Goal: Find specific page/section: Find specific page/section

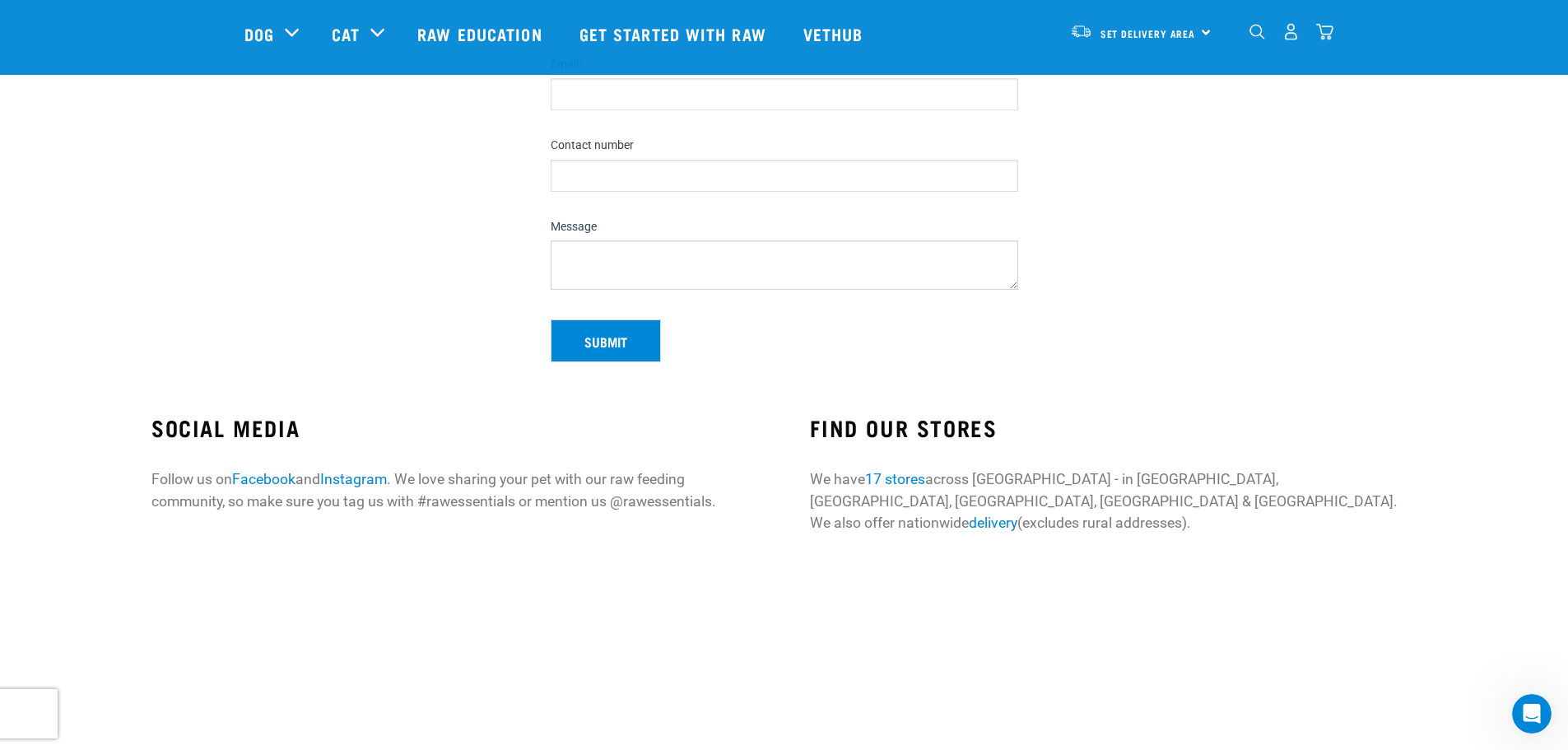
scroll to position [165, 0]
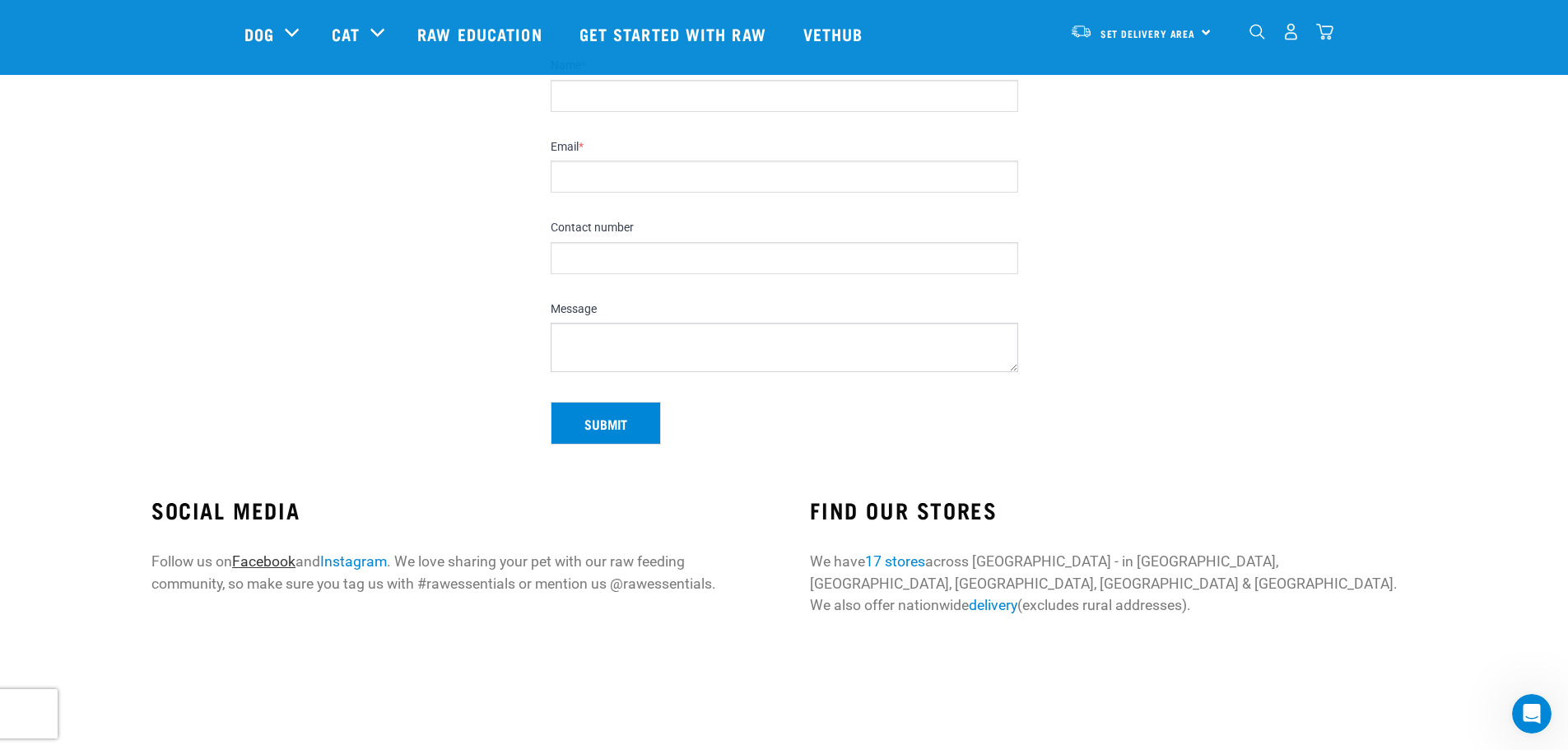
click at [256, 566] on link "Facebook" at bounding box center [264, 561] width 64 height 17
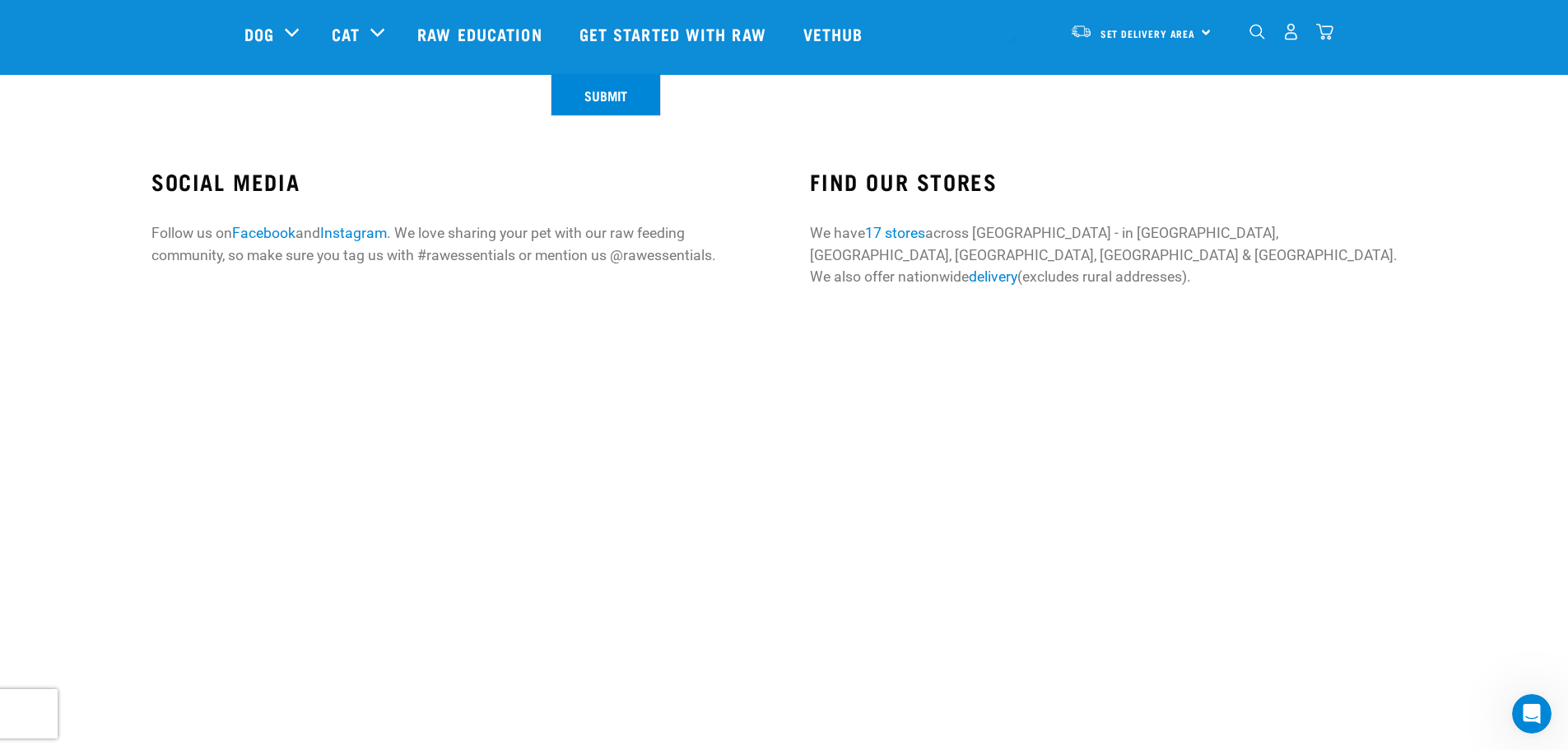
scroll to position [493, 0]
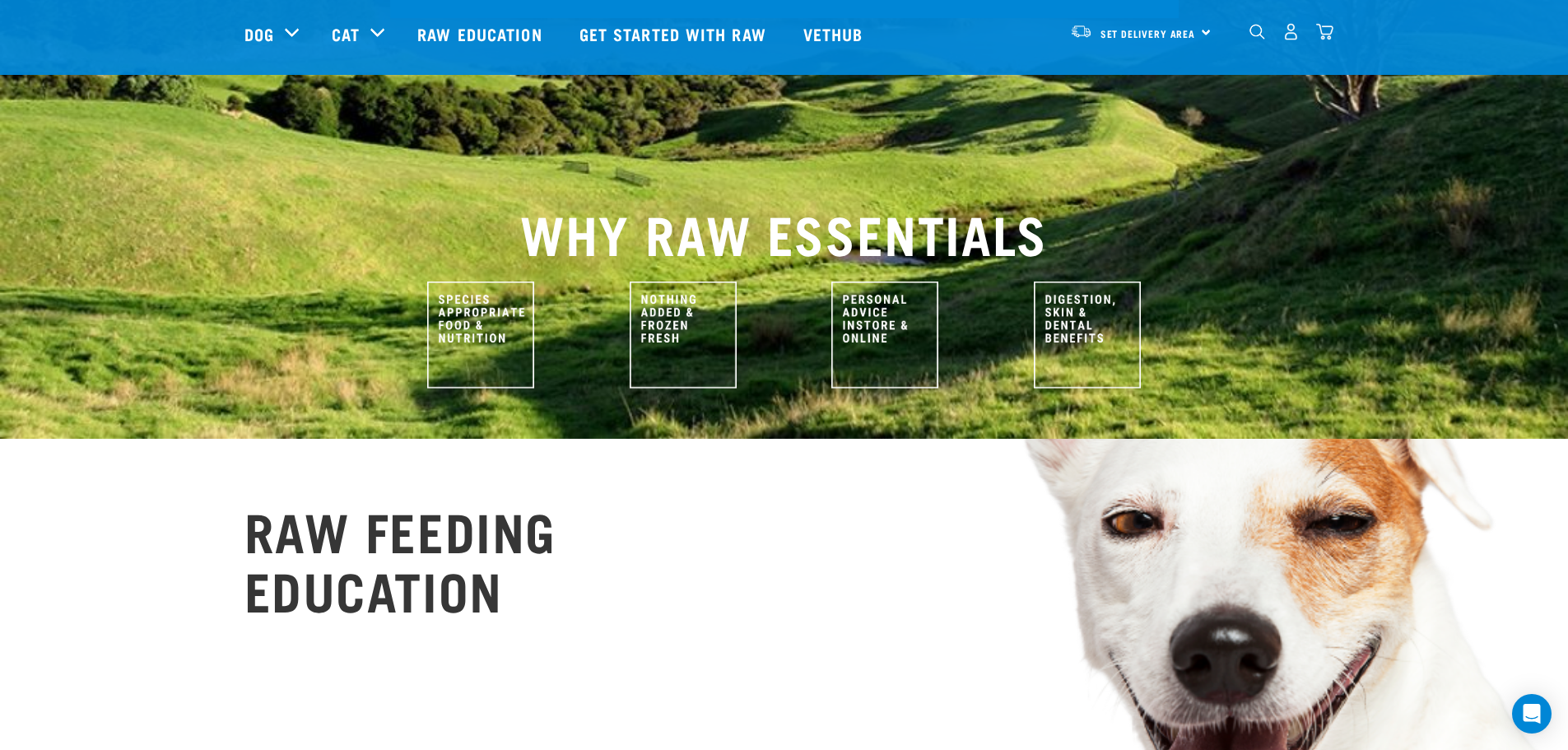
scroll to position [987, 0]
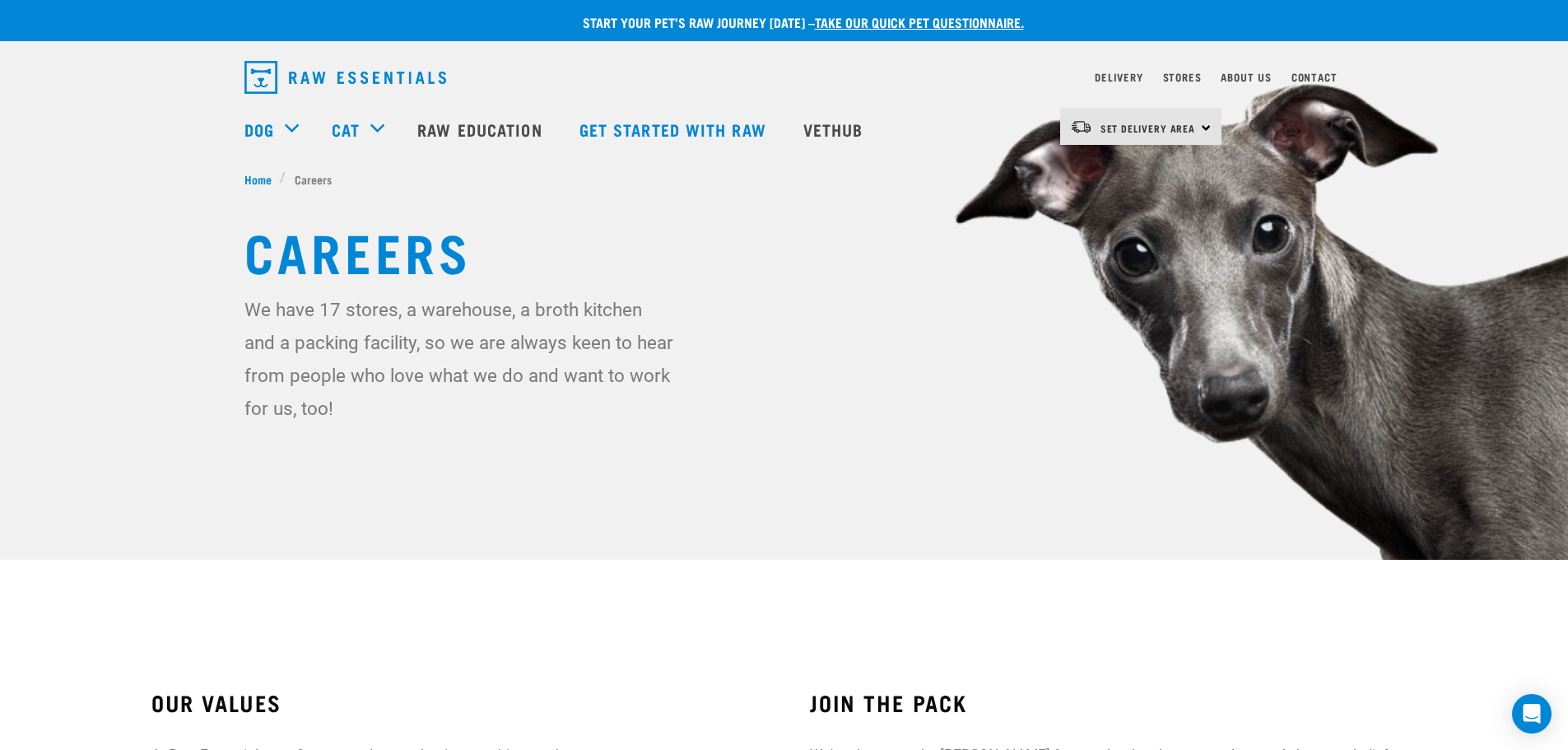
click at [340, 312] on p "We have 17 stores, a warehouse, a broth kitchen and a packing facility, so we a…" at bounding box center [460, 358] width 432 height 131
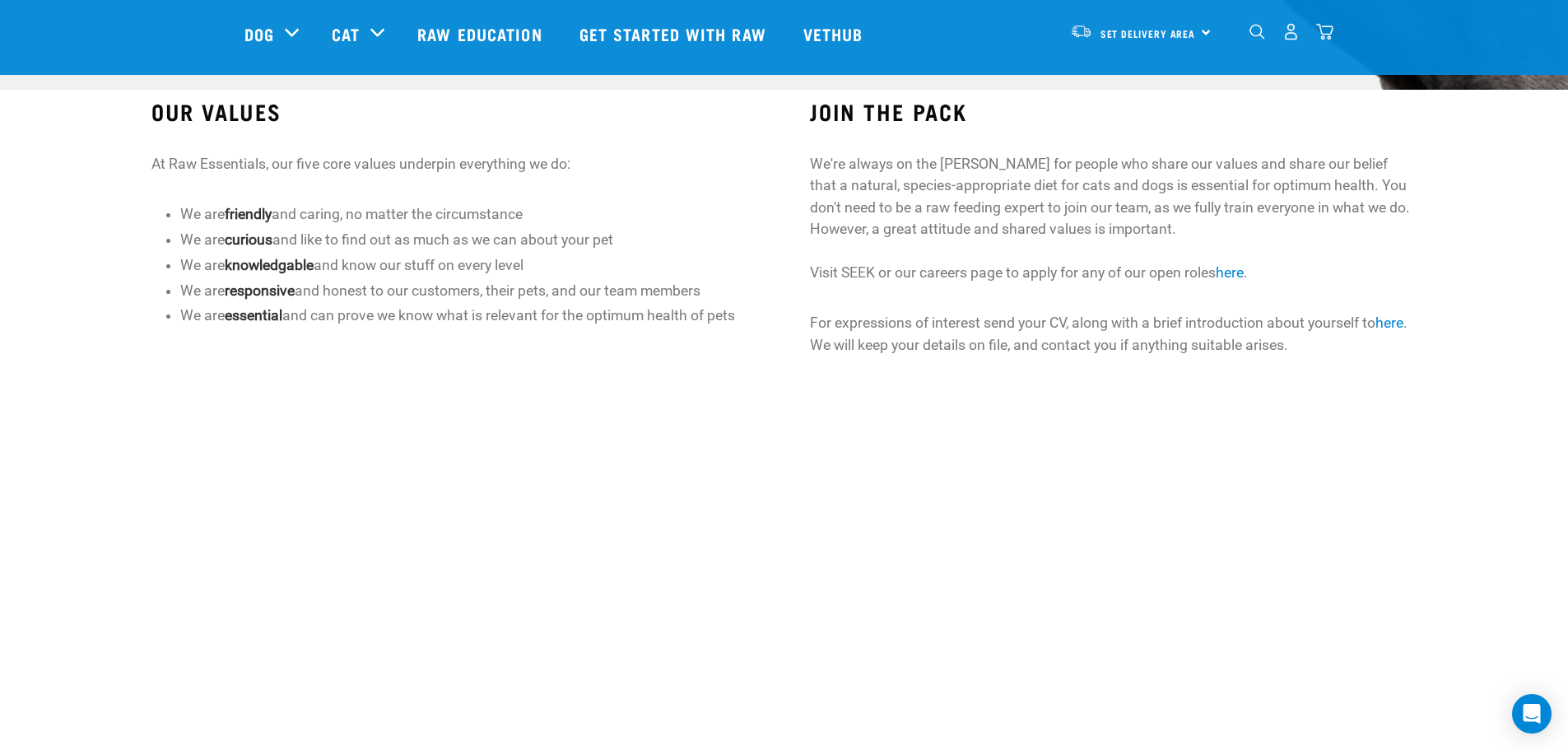
scroll to position [493, 0]
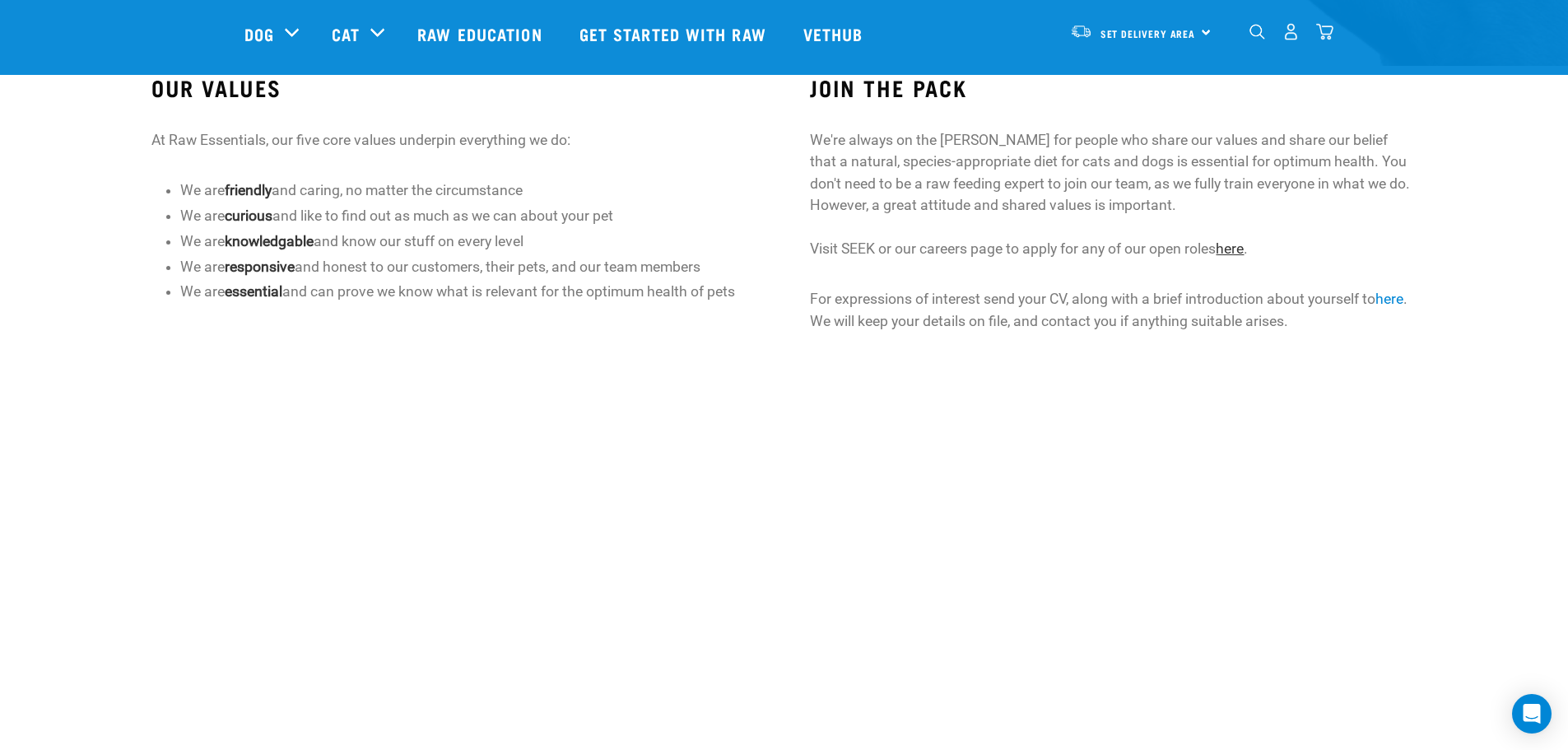
click at [1244, 253] on link "here" at bounding box center [1229, 248] width 28 height 17
